Goal: Navigation & Orientation: Find specific page/section

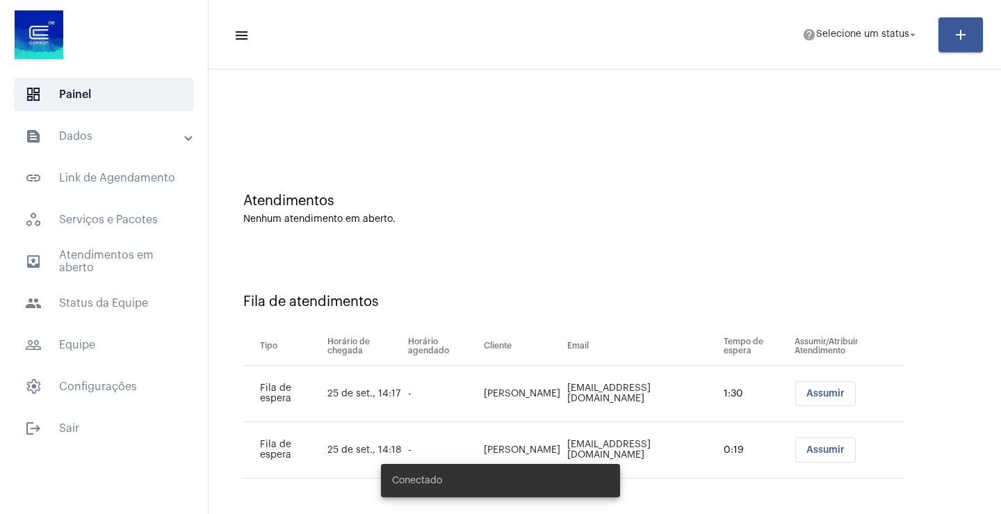
scroll to position [7, 0]
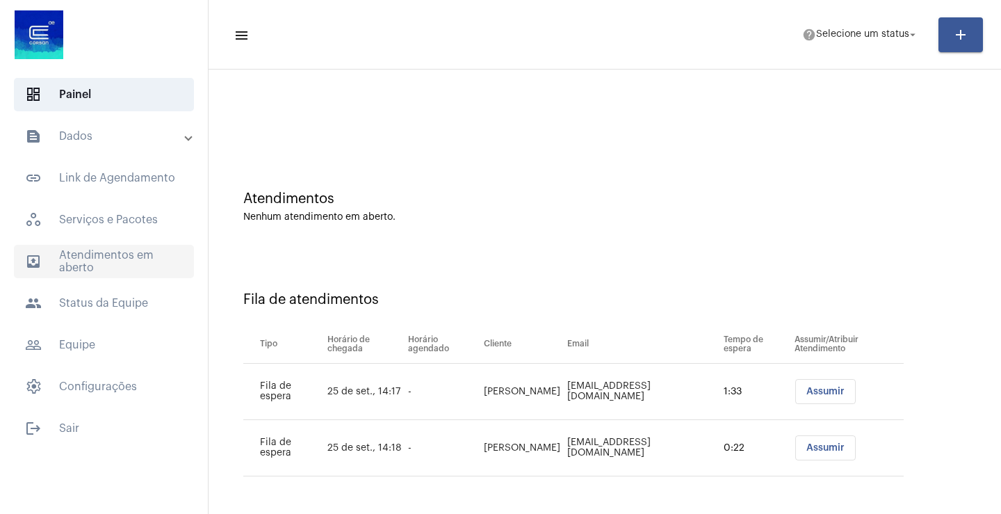
click at [89, 266] on span "outbox_outline Atendimentos em aberto" at bounding box center [104, 261] width 180 height 33
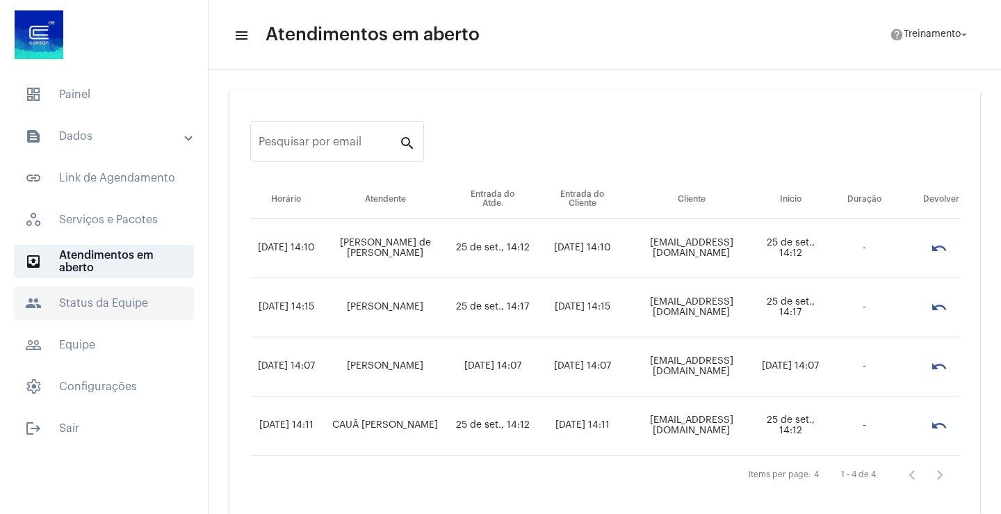
click at [111, 301] on span "people Status da Equipe" at bounding box center [104, 303] width 180 height 33
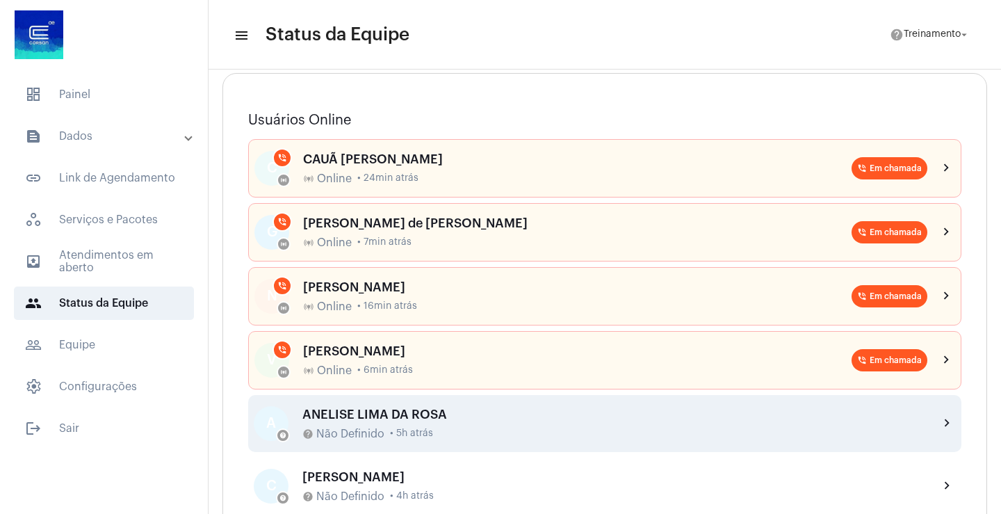
scroll to position [139, 0]
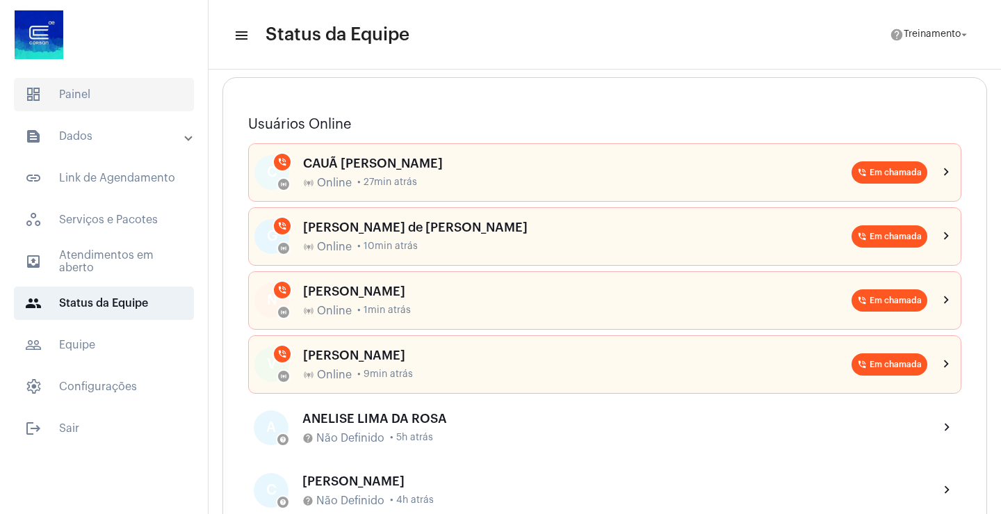
click at [79, 104] on span "dashboard Painel" at bounding box center [104, 94] width 180 height 33
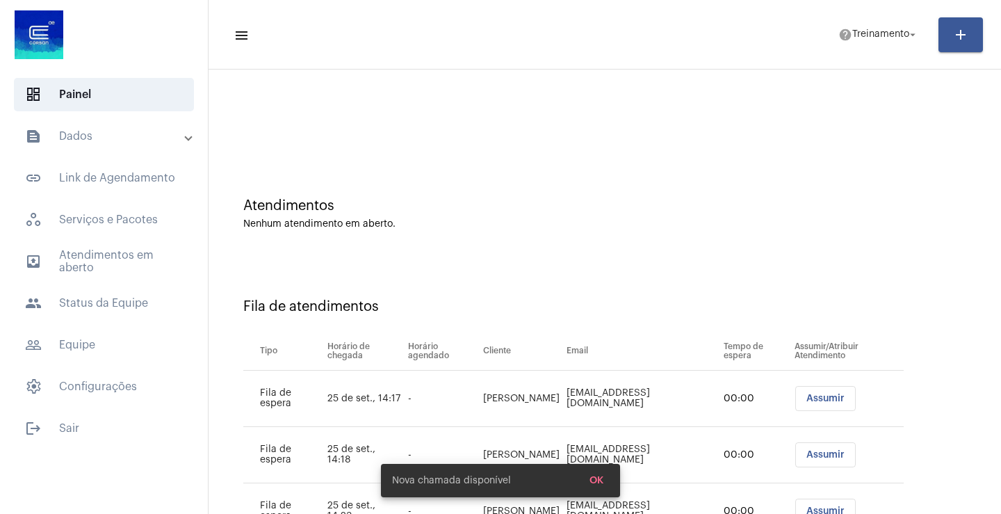
scroll to position [63, 0]
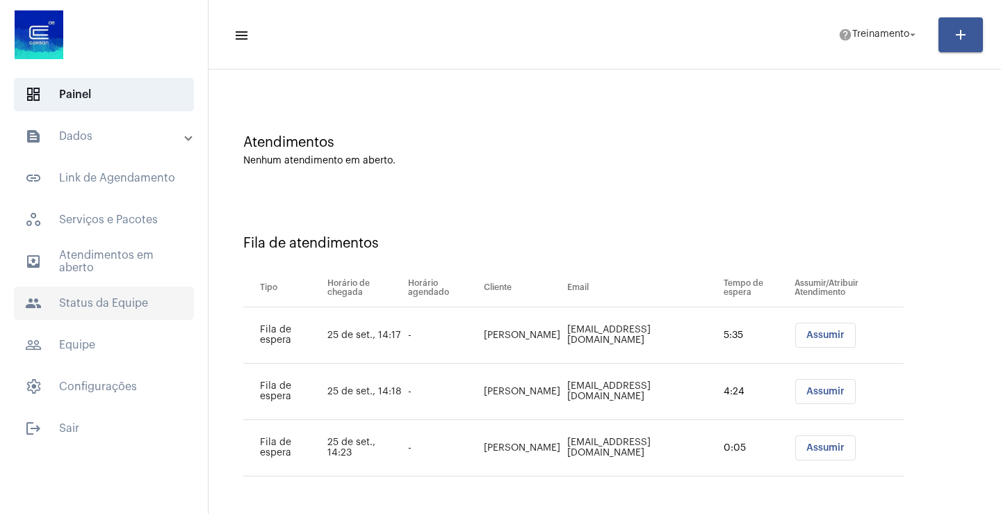
click at [123, 298] on span "people Status da Equipe" at bounding box center [104, 303] width 180 height 33
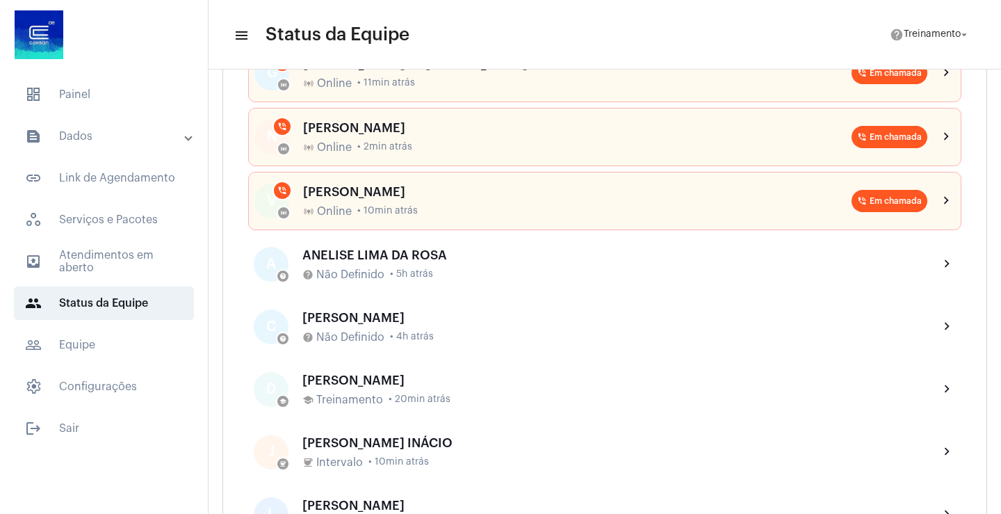
scroll to position [278, 0]
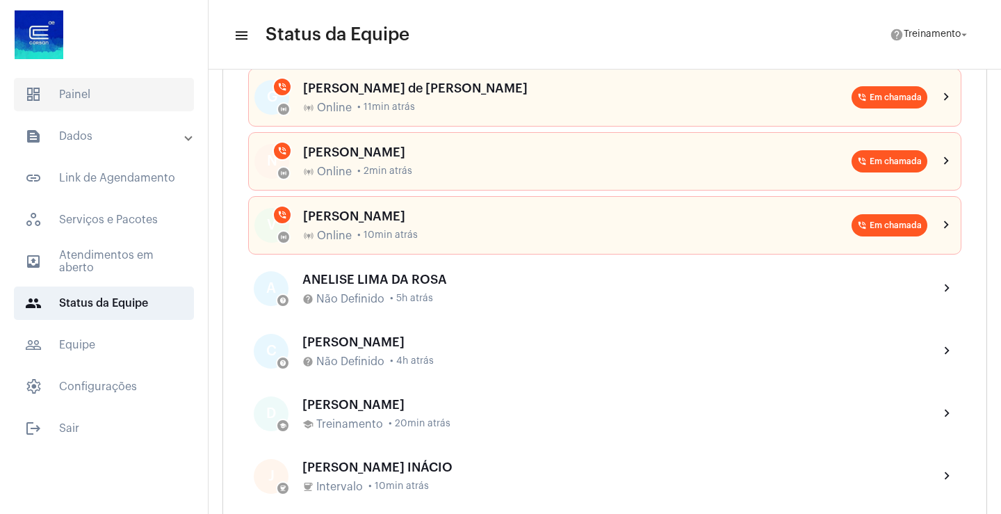
click at [90, 97] on span "dashboard Painel" at bounding box center [104, 94] width 180 height 33
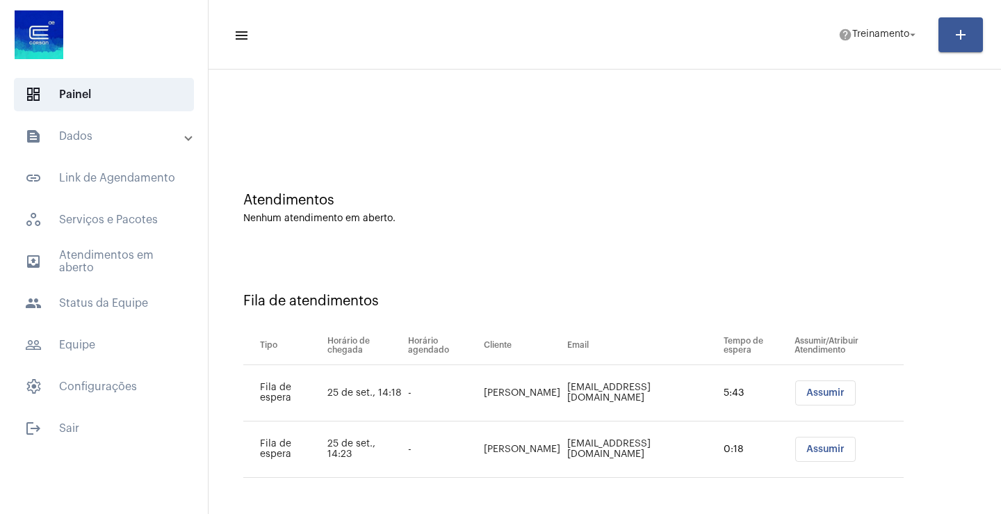
scroll to position [7, 0]
click at [68, 305] on span "people Status da Equipe" at bounding box center [104, 303] width 180 height 33
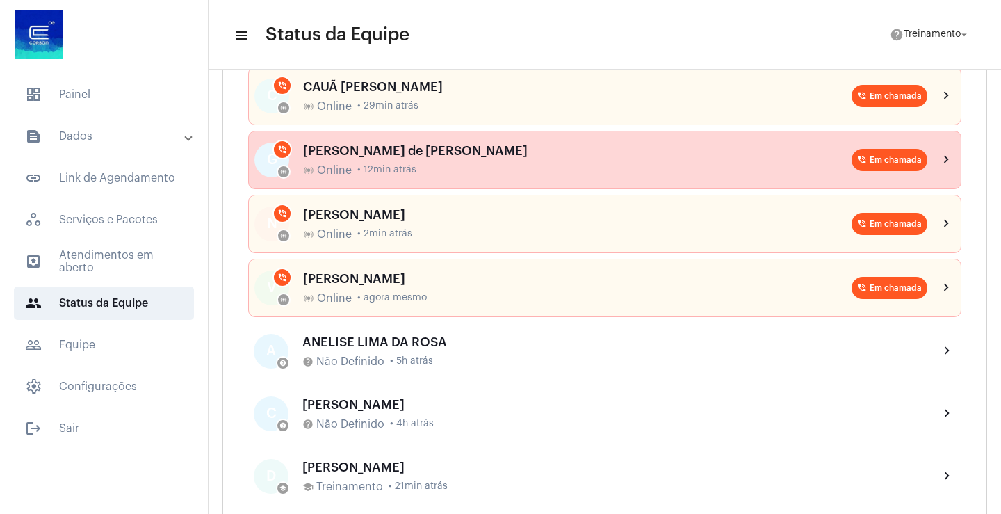
scroll to position [146, 0]
